Goal: Browse casually: Explore the website without a specific task or goal

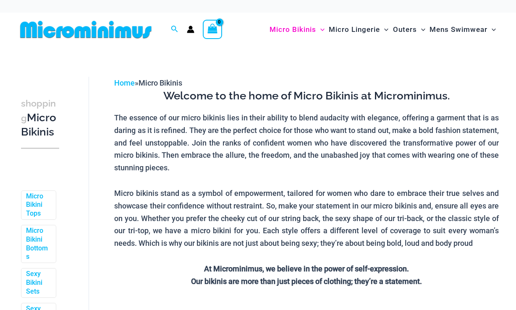
scroll to position [384, 0]
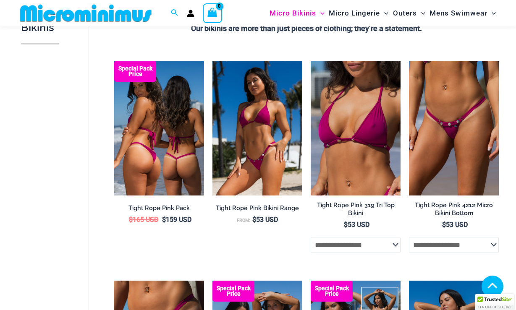
scroll to position [384, 0]
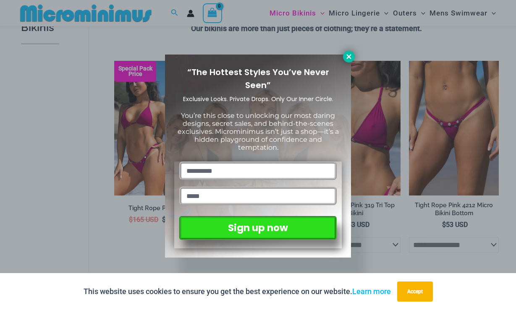
click at [351, 55] on icon at bounding box center [349, 56] width 5 height 5
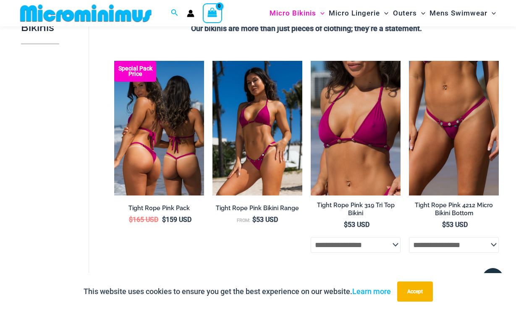
click at [169, 130] on img at bounding box center [159, 128] width 90 height 135
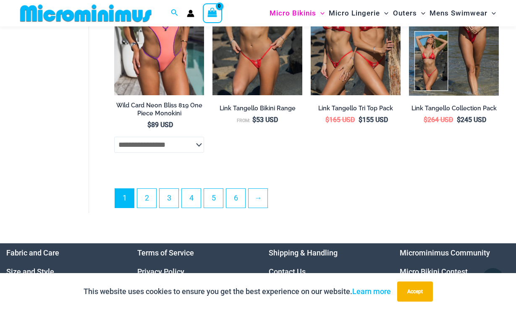
scroll to position [1908, 0]
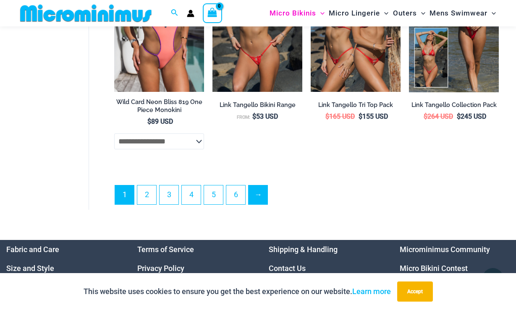
click at [262, 187] on link "→" at bounding box center [258, 195] width 19 height 19
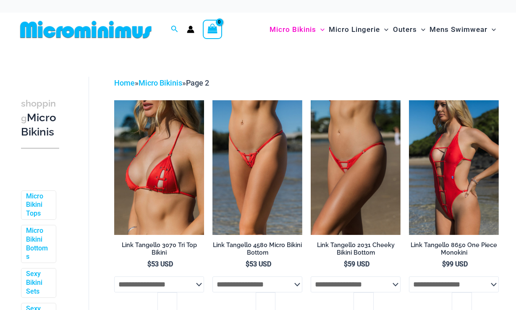
scroll to position [45, 0]
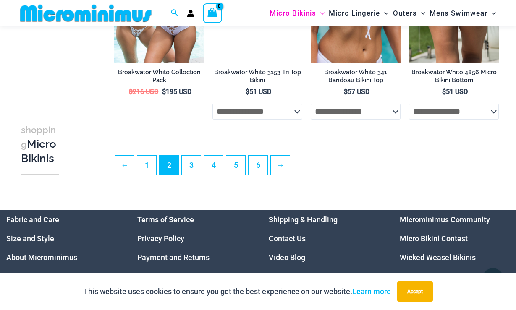
scroll to position [1716, 0]
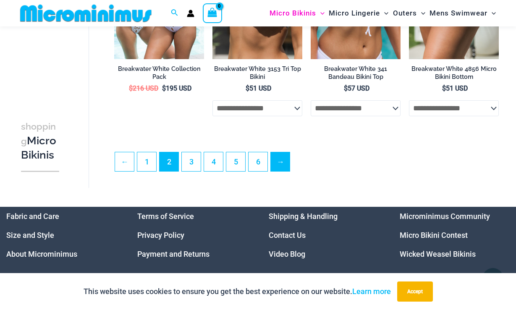
click at [288, 153] on link "→" at bounding box center [280, 162] width 19 height 19
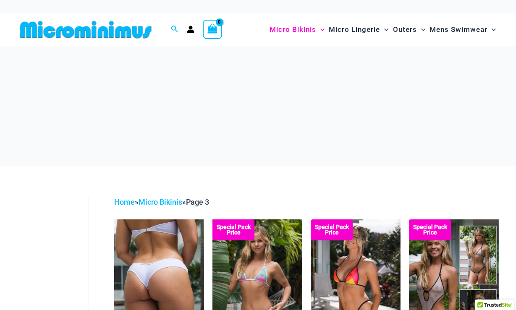
scroll to position [122, 0]
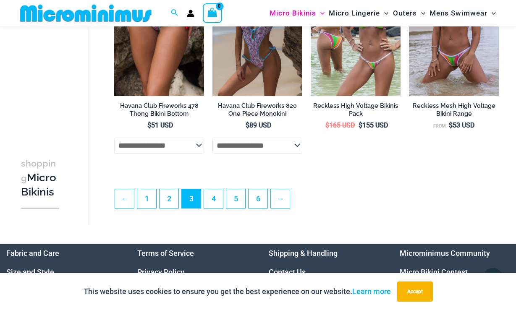
scroll to position [1681, 0]
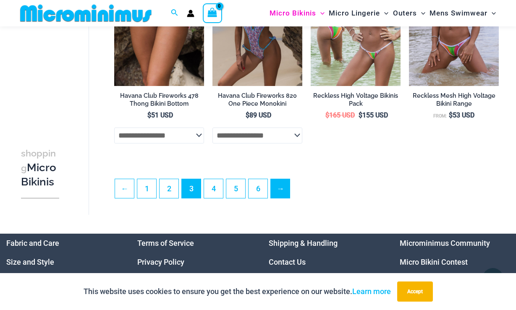
click at [281, 186] on link "→" at bounding box center [280, 188] width 19 height 19
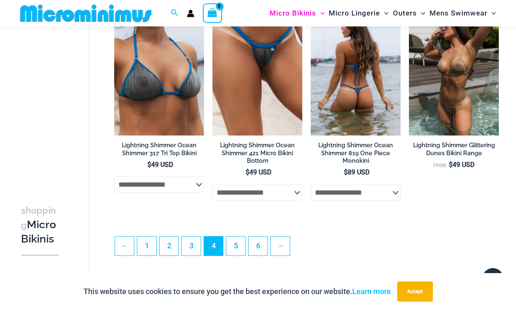
scroll to position [1640, 0]
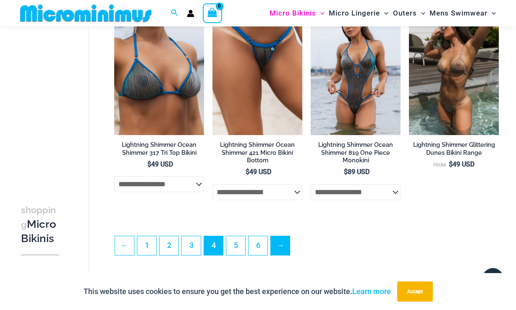
click at [284, 237] on link "→" at bounding box center [280, 246] width 19 height 19
